Goal: Information Seeking & Learning: Find specific fact

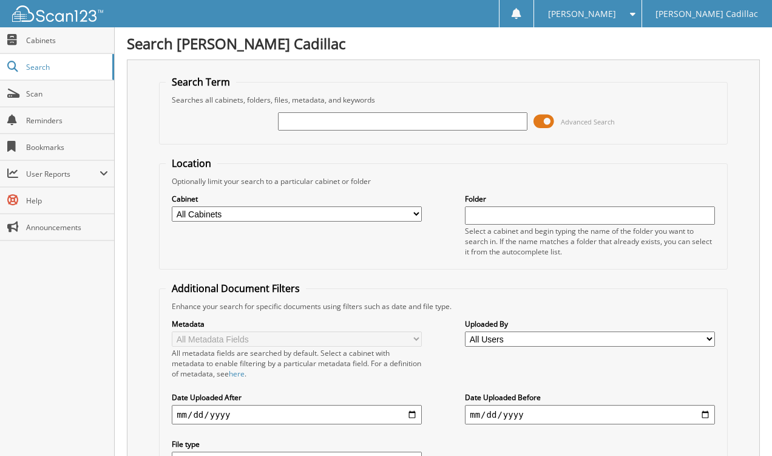
click at [336, 119] on input "text" at bounding box center [403, 121] width 250 height 18
type input "Honerable [PERSON_NAME]"
drag, startPoint x: 398, startPoint y: 121, endPoint x: 247, endPoint y: 90, distance: 153.6
click at [247, 90] on fieldset "Search Term Searches all cabinets, folders, files, metadata, and keywords Honer…" at bounding box center [443, 109] width 569 height 69
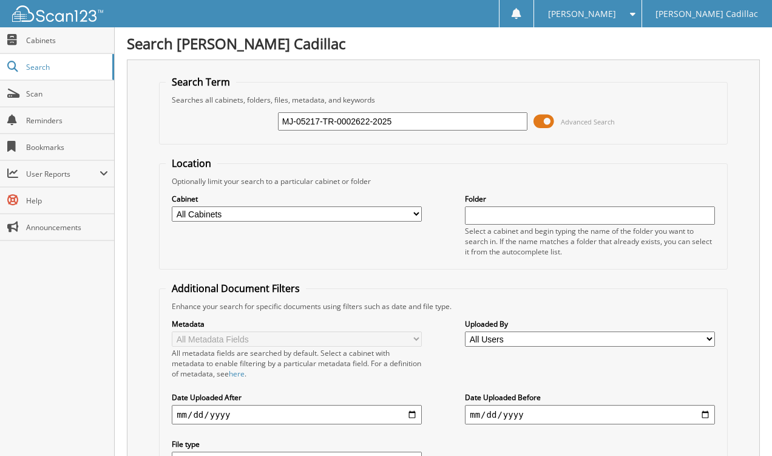
type input "MJ-05217-TR-0002622-2025"
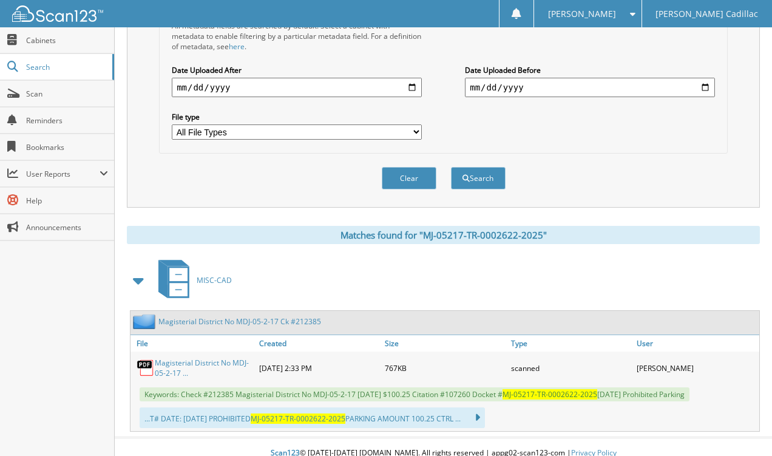
scroll to position [340, 0]
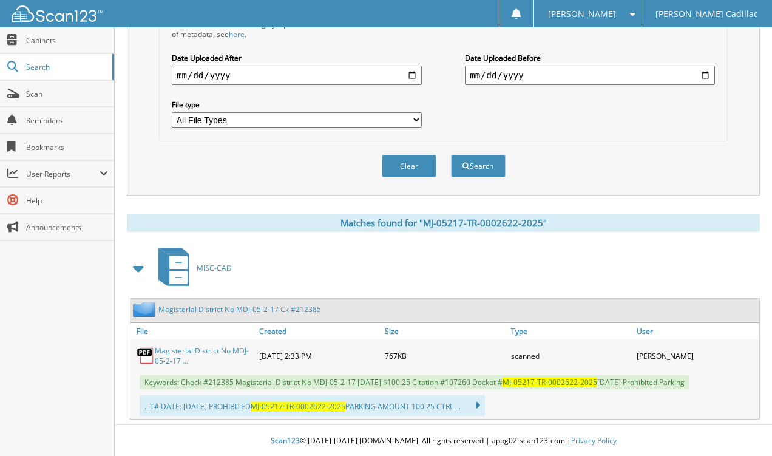
click at [206, 309] on link "Magisterial District No MDJ-05-2-17 Ck #212385" at bounding box center [239, 309] width 163 height 10
